Goal: Transaction & Acquisition: Purchase product/service

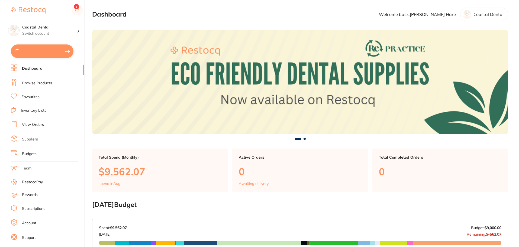
click at [42, 86] on li "Browse Products" at bounding box center [47, 83] width 73 height 8
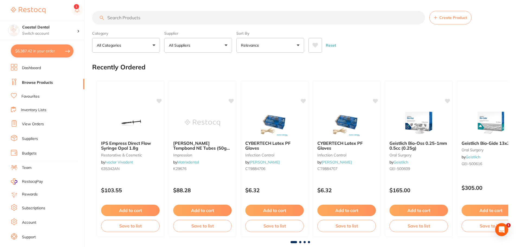
click at [141, 21] on input "search" at bounding box center [258, 18] width 333 height 14
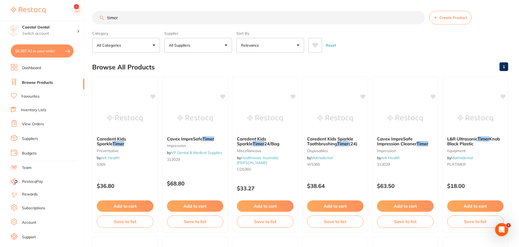
click at [134, 18] on input "timer" at bounding box center [258, 18] width 333 height 14
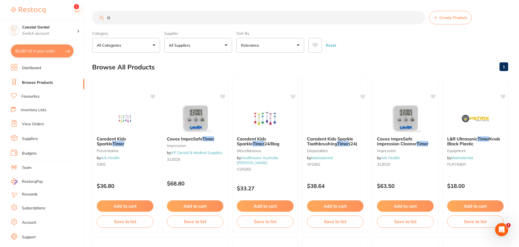
type input "t"
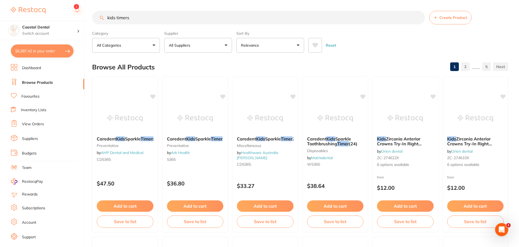
drag, startPoint x: 153, startPoint y: 18, endPoint x: 61, endPoint y: 13, distance: 92.3
click at [61, 13] on div "$6,387.42 Coastal Dental Switch account Coastal Dental Dental Sanctuary $6,387.…" at bounding box center [259, 123] width 519 height 247
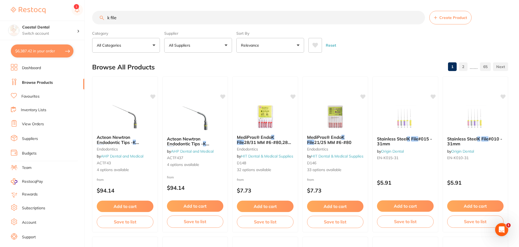
click at [219, 43] on button "All Suppliers" at bounding box center [198, 45] width 68 height 15
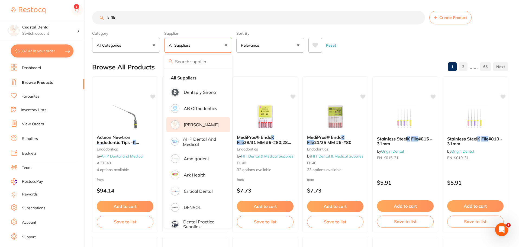
click at [202, 123] on p "[PERSON_NAME]" at bounding box center [201, 124] width 35 height 5
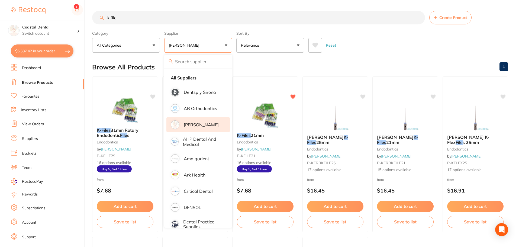
click at [361, 57] on main "k file Create Product Category All Categories All Categories articulating endod…" at bounding box center [305, 210] width 427 height 421
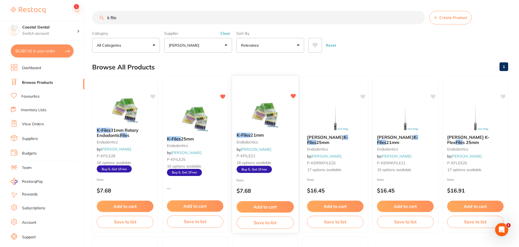
click at [269, 126] on img at bounding box center [264, 114] width 35 height 27
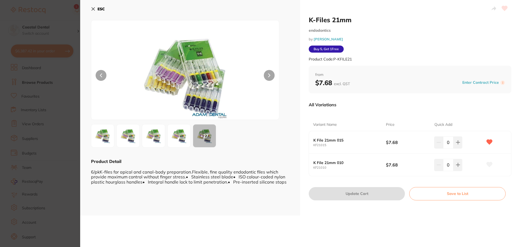
click at [95, 7] on button "ESC" at bounding box center [98, 8] width 14 height 9
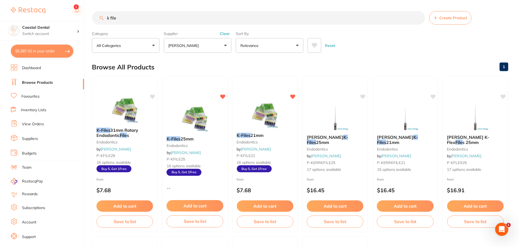
scroll to position [1, 0]
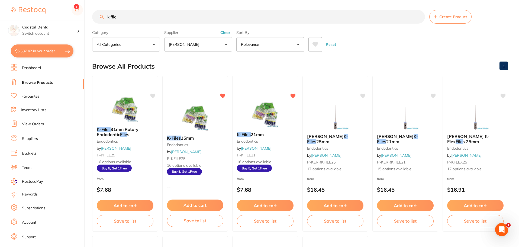
click at [58, 73] on ul "Dashboard Browse Products Favourites Inventory Lists View Orders Suppliers Budg…" at bounding box center [47, 157] width 73 height 187
click at [55, 82] on li "Browse Products" at bounding box center [47, 83] width 73 height 8
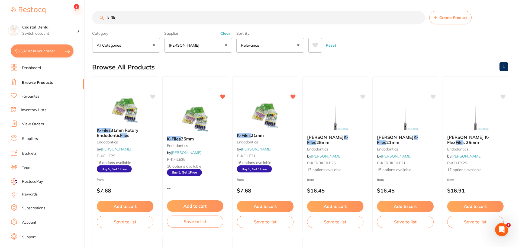
click at [157, 20] on input "k file" at bounding box center [258, 18] width 333 height 14
type input "k"
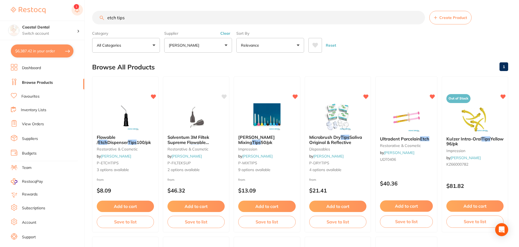
drag, startPoint x: 137, startPoint y: 15, endPoint x: 77, endPoint y: 13, distance: 60.2
click at [77, 13] on div "$6,387.42 Coastal Dental Switch account Coastal Dental Dental Sanctuary $6,387.…" at bounding box center [259, 123] width 519 height 247
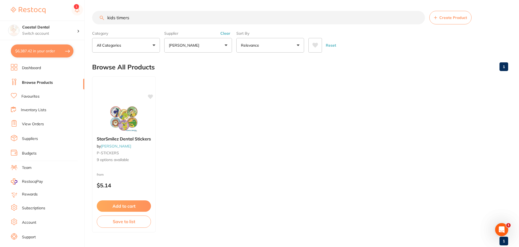
click at [144, 18] on input "kids timers" at bounding box center [258, 18] width 333 height 14
click at [83, 18] on div "$6,387.42 Coastal Dental Switch account Coastal Dental Dental Sanctuary $6,387.…" at bounding box center [259, 123] width 519 height 247
type input "timers"
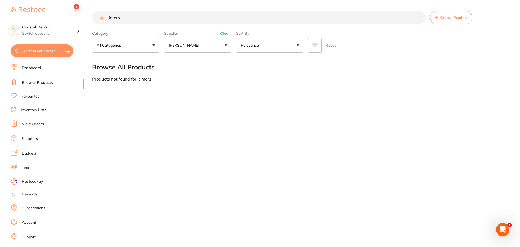
click at [157, 24] on input "timers" at bounding box center [259, 18] width 334 height 14
click at [33, 80] on link "Browse Products" at bounding box center [37, 82] width 31 height 5
click at [134, 17] on input "timers" at bounding box center [259, 18] width 334 height 14
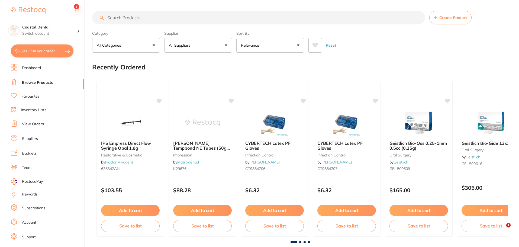
click at [147, 18] on input "search" at bounding box center [258, 18] width 333 height 14
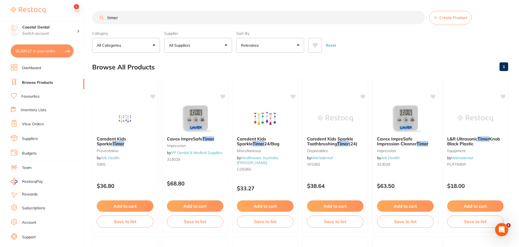
click at [218, 48] on button "All Suppliers" at bounding box center [198, 45] width 68 height 15
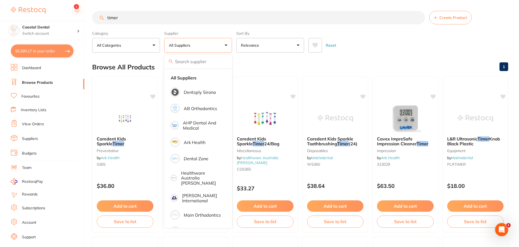
click at [277, 72] on div "Browse All Products 1" at bounding box center [300, 67] width 416 height 18
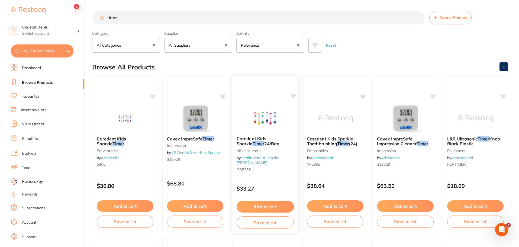
click at [278, 128] on img at bounding box center [264, 117] width 35 height 27
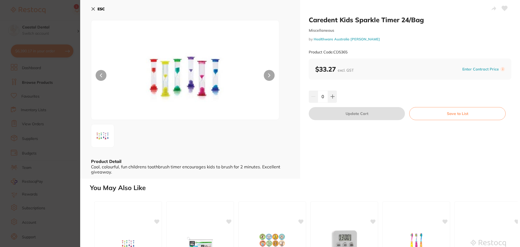
click at [96, 8] on button "ESC" at bounding box center [98, 8] width 14 height 9
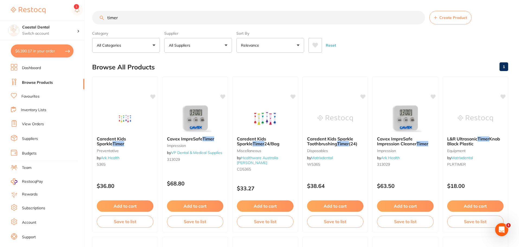
drag, startPoint x: 122, startPoint y: 21, endPoint x: 95, endPoint y: 19, distance: 27.5
click at [95, 19] on input "timer" at bounding box center [258, 18] width 333 height 14
type input "kids timer"
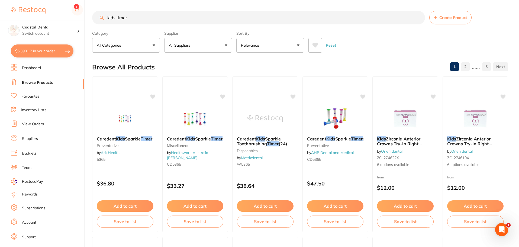
drag, startPoint x: 132, startPoint y: 18, endPoint x: 93, endPoint y: 18, distance: 38.5
click at [93, 18] on input "kids timer" at bounding box center [258, 18] width 333 height 14
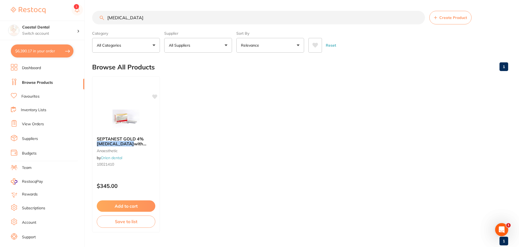
click at [208, 106] on ul "SEPTANEST GOLD 4% [MEDICAL_DATA] with 1:100000 [MEDICAL_DATA] 2.2ml, Box of 100…" at bounding box center [300, 154] width 416 height 156
drag, startPoint x: 116, startPoint y: 17, endPoint x: 47, endPoint y: 15, distance: 68.3
click at [47, 15] on div "$6,390.17 Coastal Dental Switch account Coastal Dental Dental Sanctuary $6,390.…" at bounding box center [259, 123] width 519 height 247
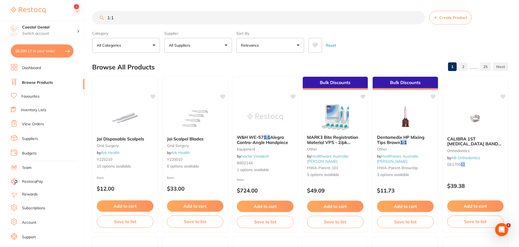
type input "1:1"
click at [33, 83] on link "Browse Products" at bounding box center [37, 82] width 31 height 5
click at [14, 52] on button "$6,390.17 in your order" at bounding box center [42, 50] width 63 height 13
checkbox input "true"
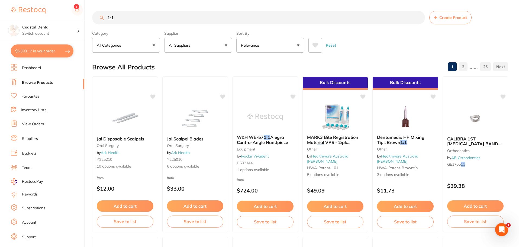
checkbox input "true"
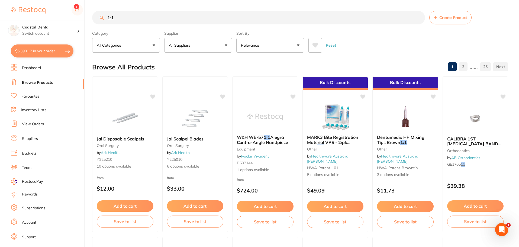
checkbox input "true"
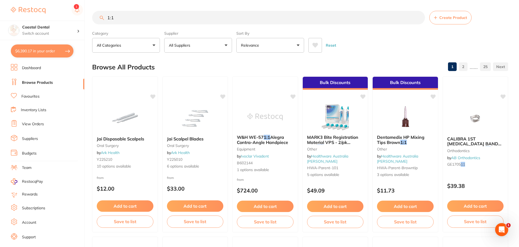
checkbox input "true"
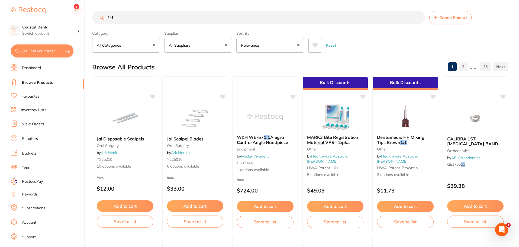
checkbox input "true"
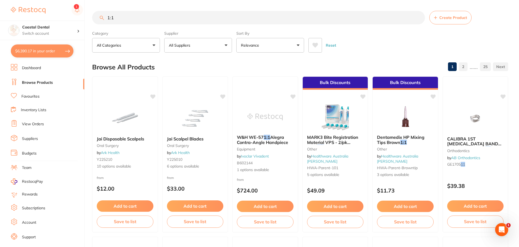
checkbox input "true"
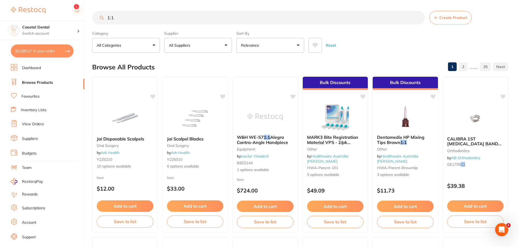
checkbox input "true"
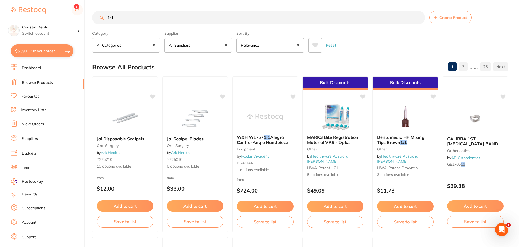
checkbox input "true"
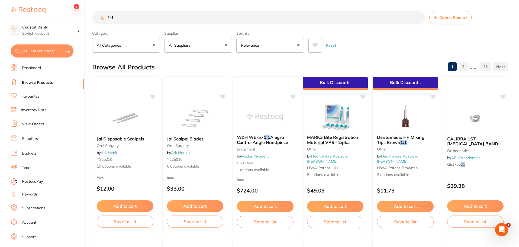
checkbox input "true"
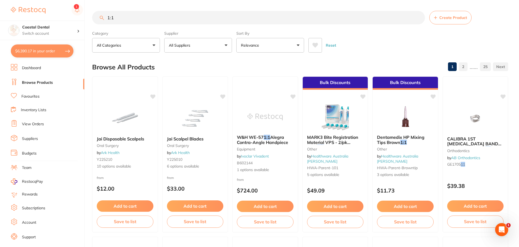
checkbox input "true"
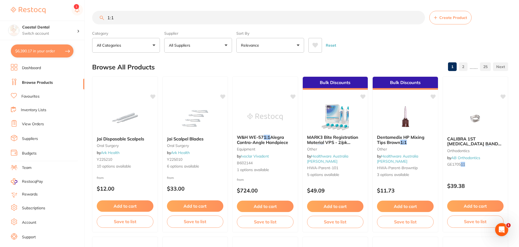
checkbox input "true"
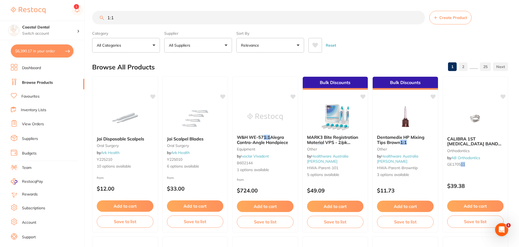
checkbox input "true"
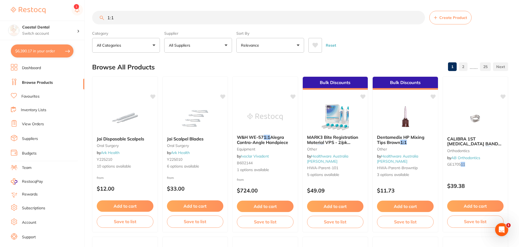
checkbox input "true"
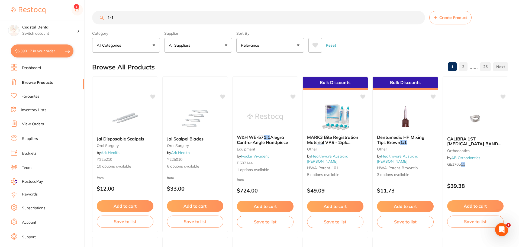
checkbox input "true"
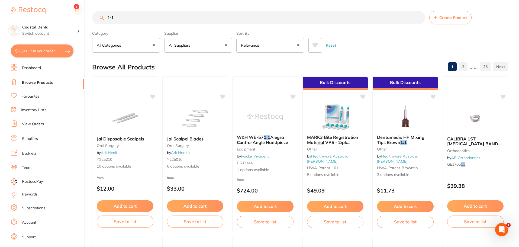
checkbox input "true"
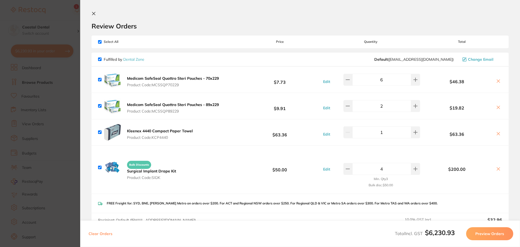
type input "4"
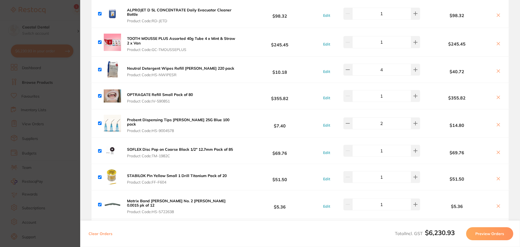
scroll to position [325, 0]
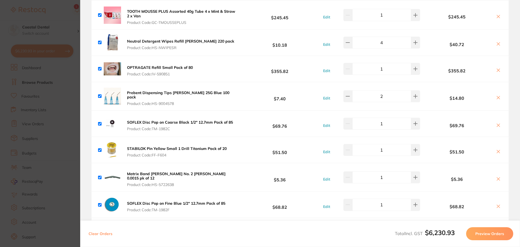
click at [69, 98] on section "Update RRP Set your pre negotiated price for this item. Item Agreed RRP (excl. …" at bounding box center [260, 123] width 520 height 247
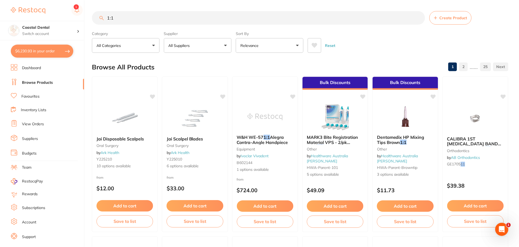
scroll to position [0, 0]
drag, startPoint x: 134, startPoint y: 13, endPoint x: 89, endPoint y: 11, distance: 44.5
click at [89, 11] on div "$6,230.93 Coastal Dental Switch account Coastal Dental Dental Sanctuary $6,230.…" at bounding box center [259, 123] width 519 height 247
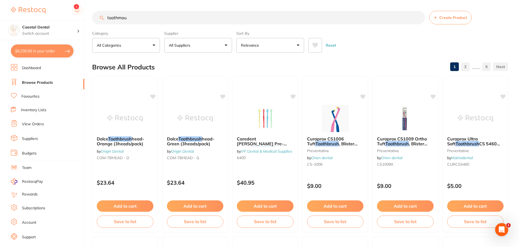
scroll to position [0, 0]
type input "toothmousse"
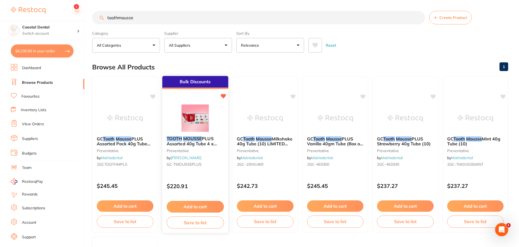
click at [195, 109] on img at bounding box center [194, 117] width 35 height 27
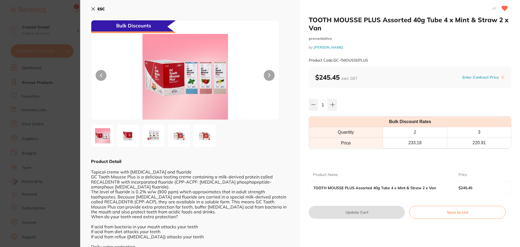
click at [95, 3] on div "ESC Bulk Discounts Product Detail Topical creme with [MEDICAL_DATA] and fluorid…" at bounding box center [190, 184] width 220 height 368
click at [93, 7] on icon at bounding box center [93, 9] width 4 height 4
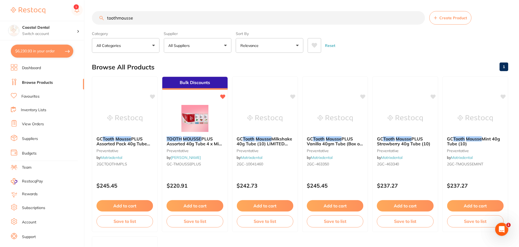
scroll to position [0, 0]
